Goal: Check status: Check status

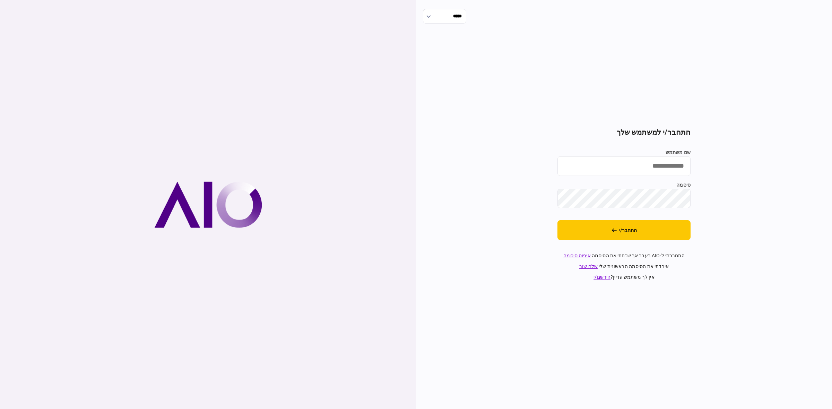
type input "**********"
click at [413, 186] on button "התחבר/י" at bounding box center [623, 230] width 133 height 20
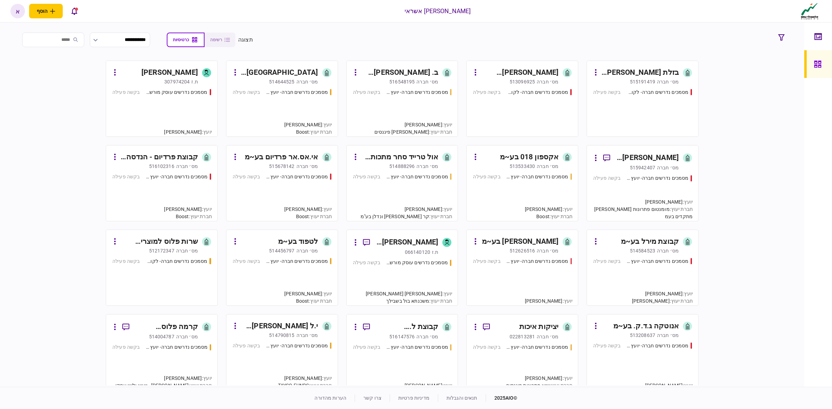
click at [535, 100] on div "מסמכים נדרשים חברה- לקוח קצה - ישיר בקשה פעילה" at bounding box center [522, 110] width 99 height 42
